Goal: Information Seeking & Learning: Understand process/instructions

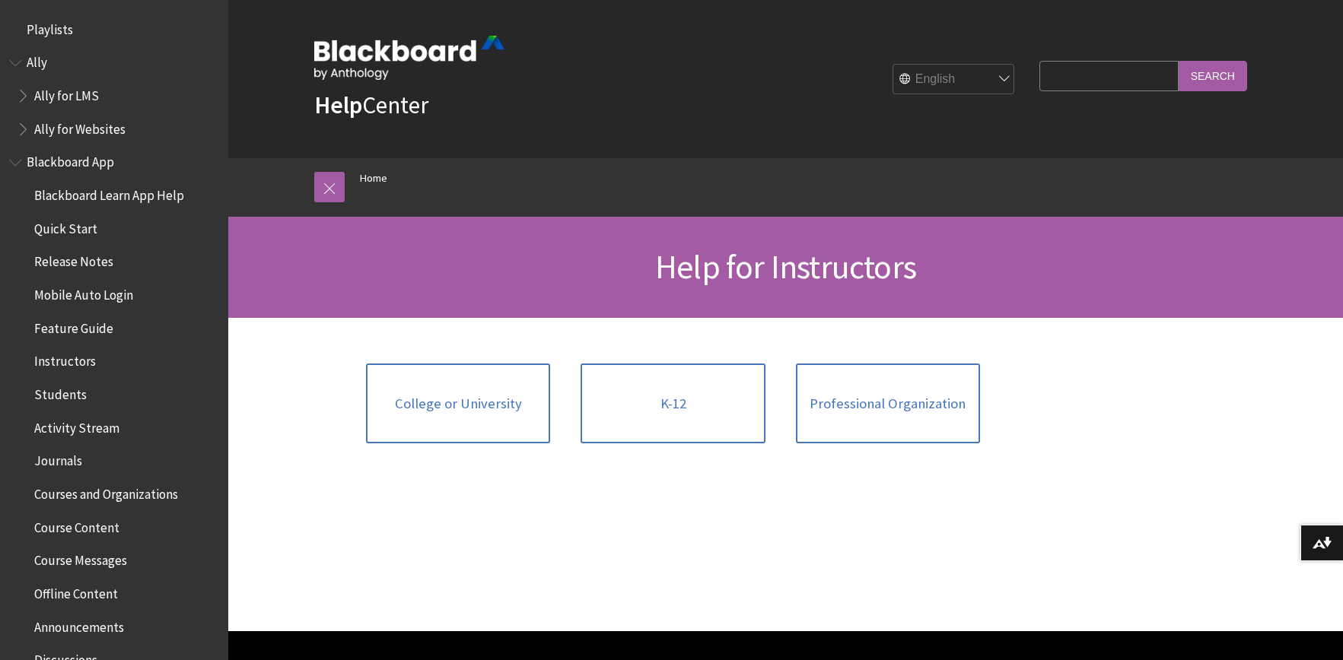
click at [1140, 75] on input "Search Query" at bounding box center [1108, 76] width 138 height 30
type input "blackboard mobile app go into student preview"
click at [1178, 61] on input "Search" at bounding box center [1212, 76] width 68 height 30
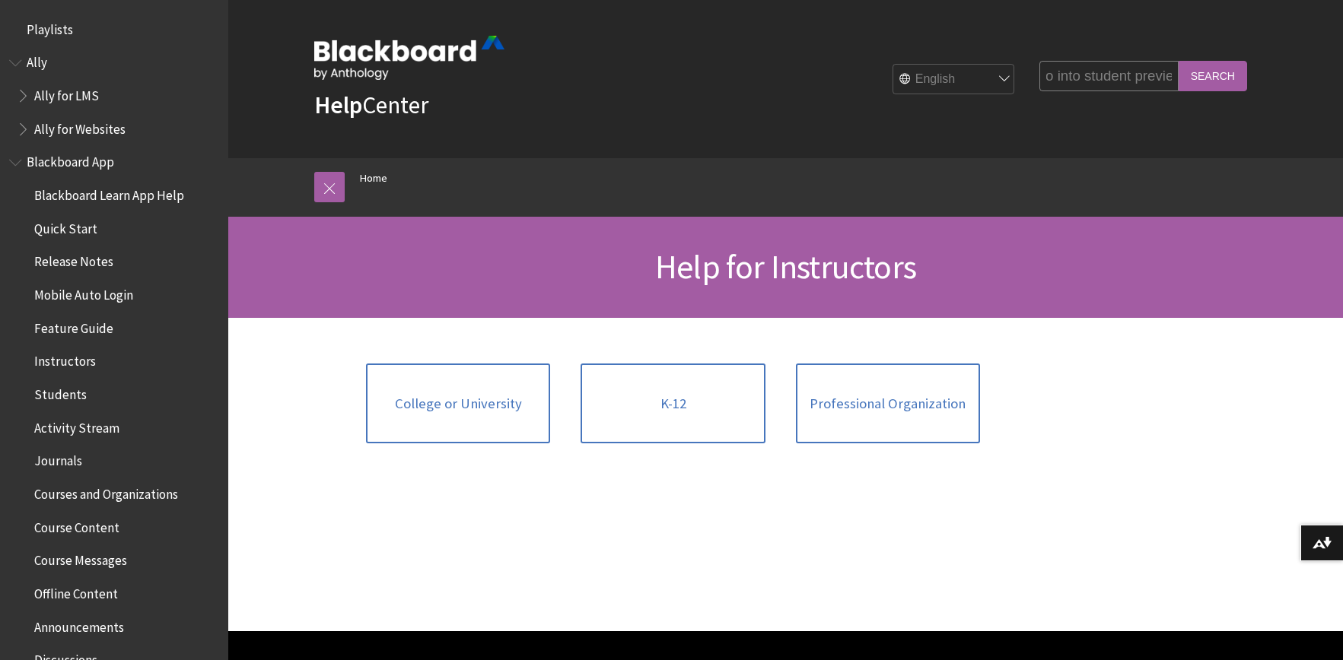
click at [1079, 71] on input "blackboard mobile app go into student preview" at bounding box center [1108, 76] width 138 height 30
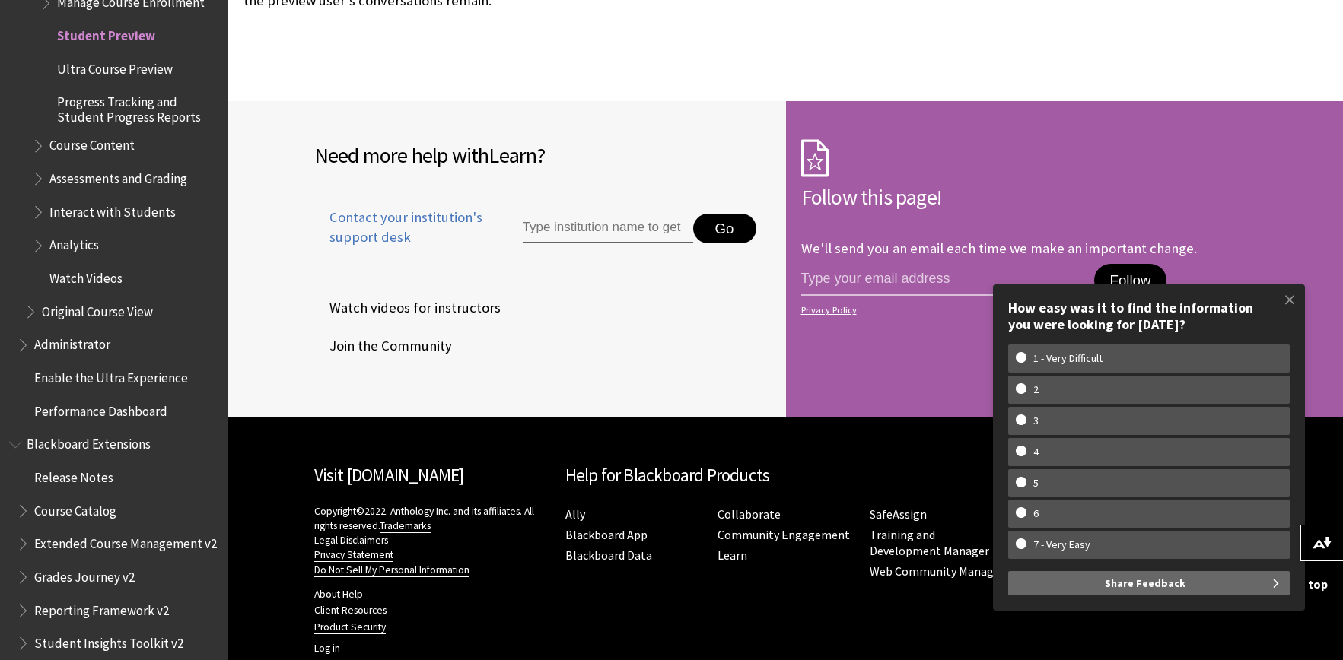
scroll to position [4472, 0]
